Goal: Transaction & Acquisition: Purchase product/service

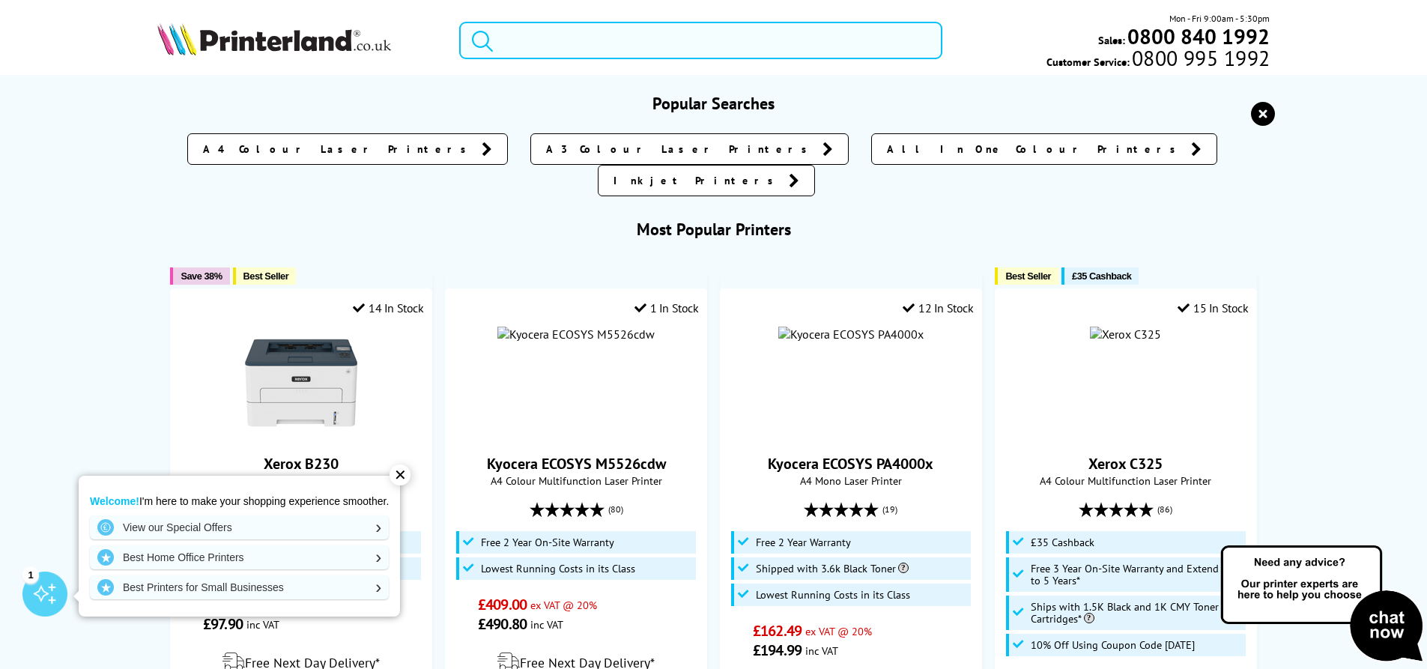
click at [557, 49] on input "search" at bounding box center [700, 40] width 483 height 37
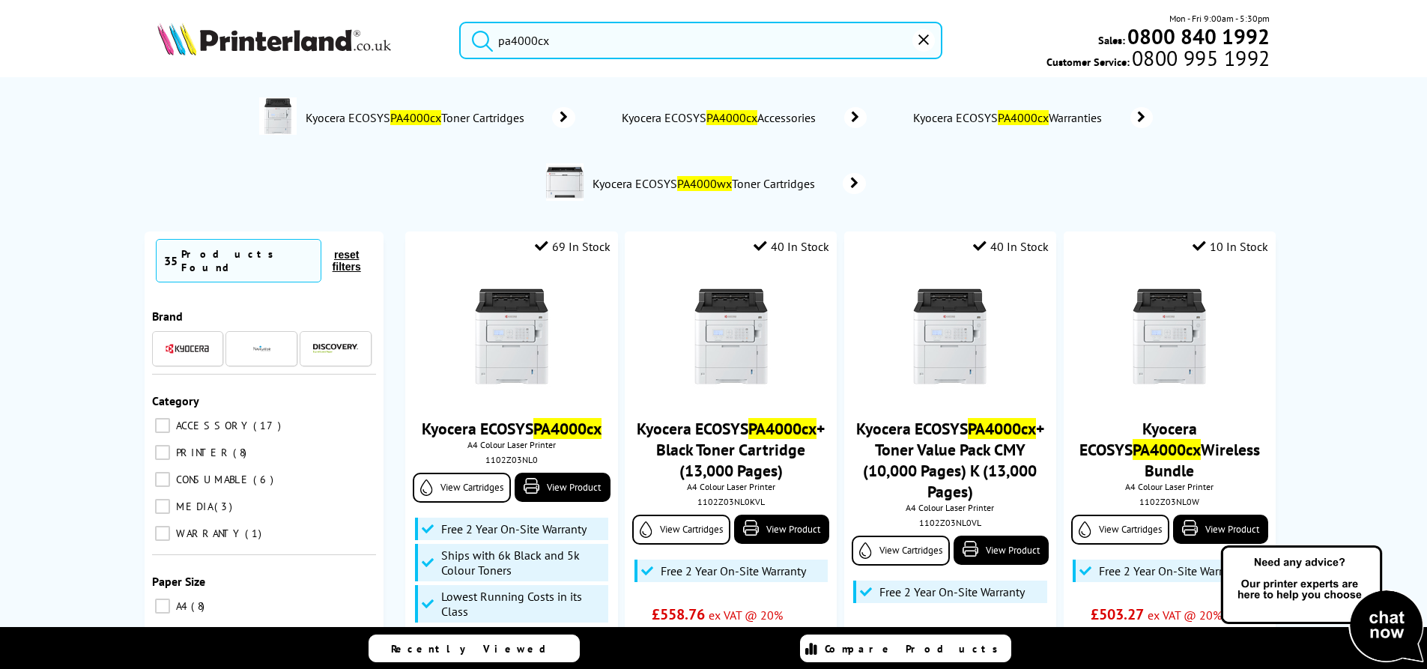
type input "pa4000cx"
click at [460, 22] on button "submit" at bounding box center [478, 38] width 37 height 33
click at [943, 180] on ol "Kyocera ECOSYS PA4000cx Toner Cartridges Kyocera ECOSYS PA4000cx Accessories Ky…" at bounding box center [713, 151] width 1098 height 132
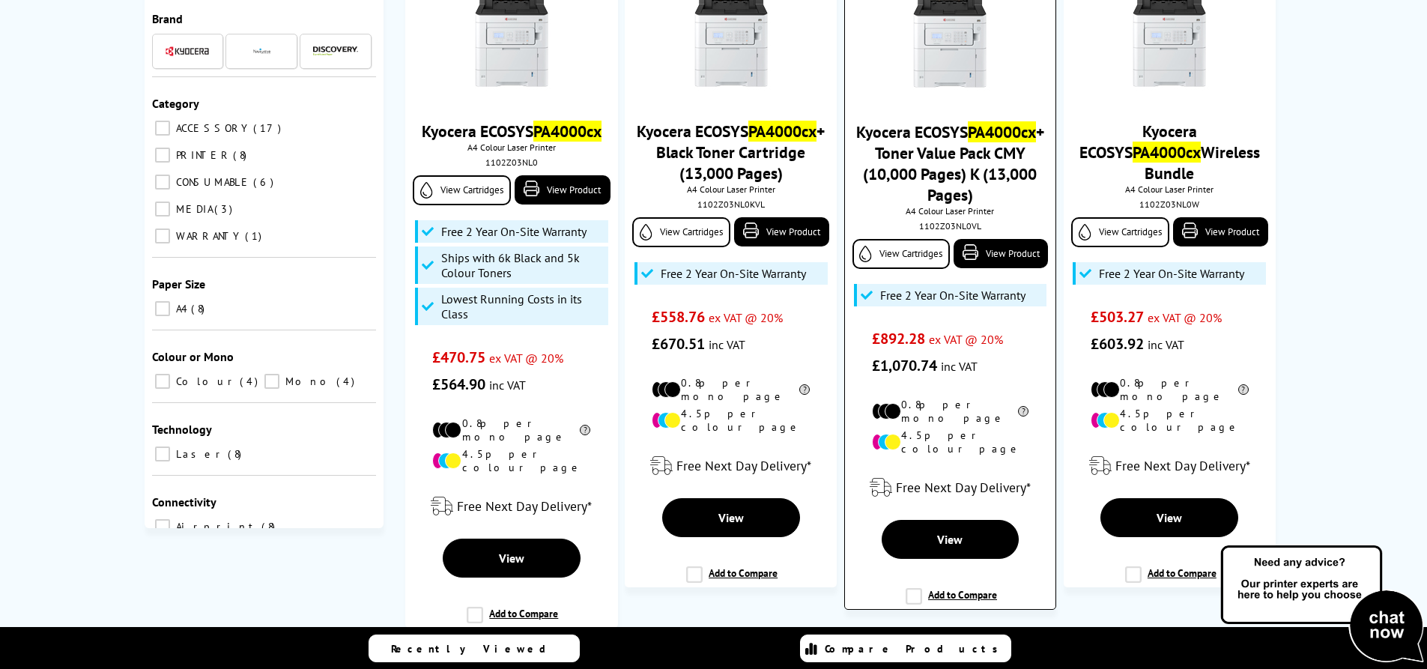
scroll to position [299, 0]
